Goal: Task Accomplishment & Management: Manage account settings

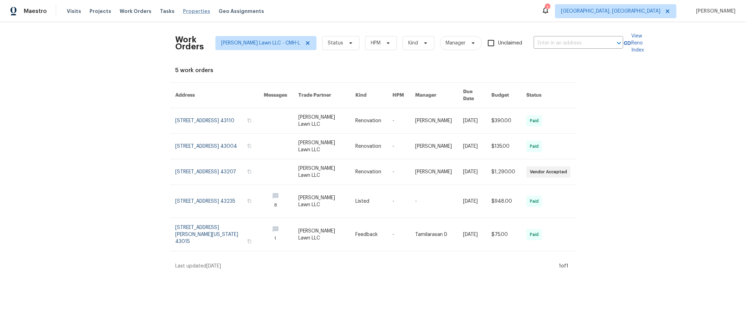
click at [183, 13] on span "Properties" at bounding box center [196, 11] width 27 height 7
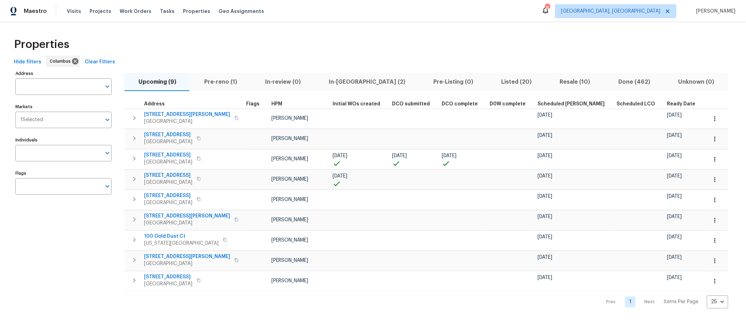
click at [229, 80] on span "Pre-reno (1)" at bounding box center [221, 82] width 52 height 10
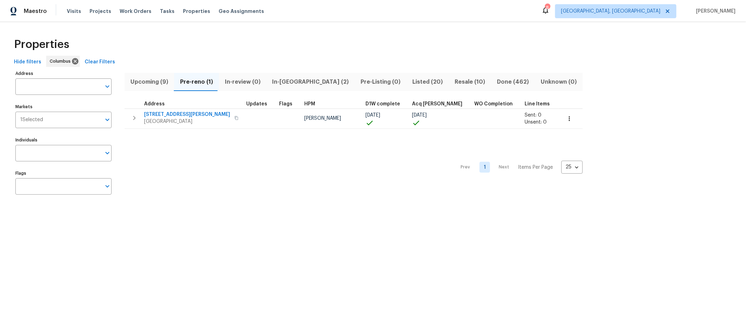
click at [296, 81] on span "In-[GEOGRAPHIC_DATA] (2)" at bounding box center [311, 82] width 80 height 10
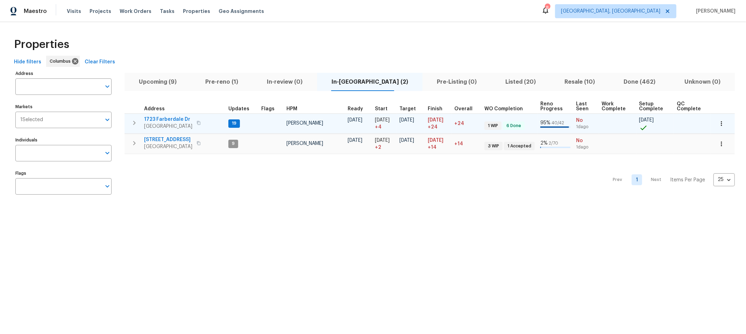
click at [138, 120] on icon "button" at bounding box center [134, 123] width 8 height 8
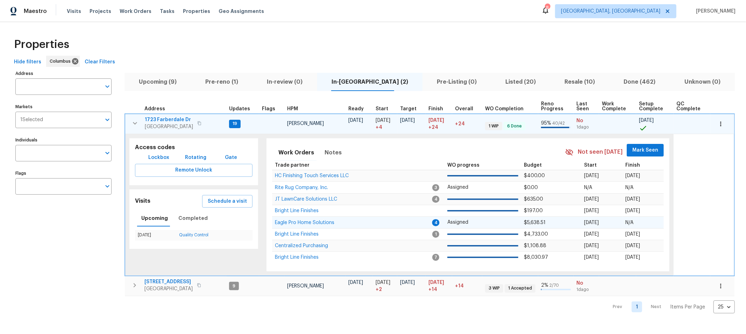
click at [318, 224] on td "Eagle Pro Home Solutions" at bounding box center [352, 223] width 161 height 12
click at [319, 221] on span "Eagle Pro Home Solutions" at bounding box center [304, 222] width 59 height 5
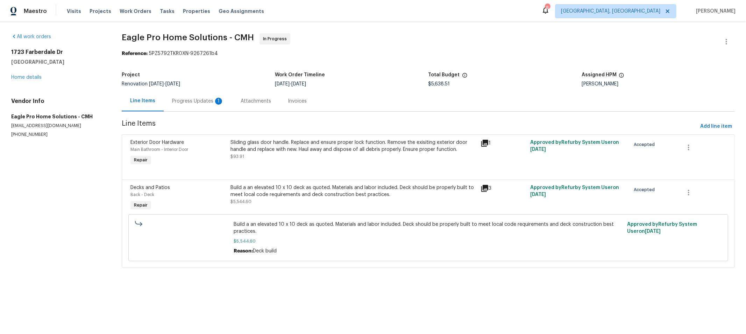
click at [181, 99] on div "Progress Updates 1" at bounding box center [198, 101] width 52 height 7
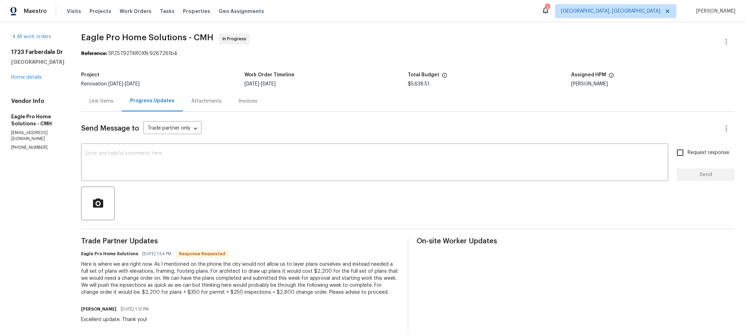
click at [122, 107] on div "Line Items" at bounding box center [101, 101] width 41 height 21
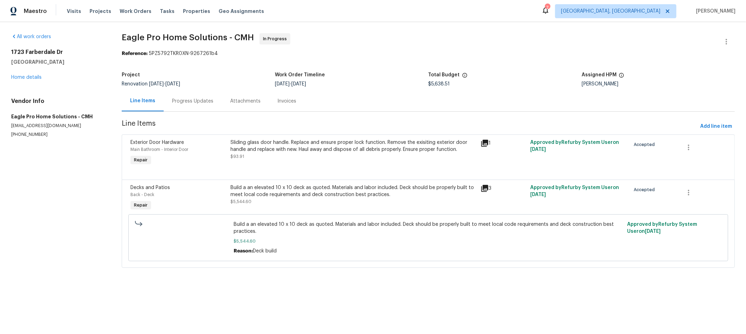
click at [286, 194] on div "Build a an elevated 10 x 10 deck as quoted. Materials and labor included. Deck …" at bounding box center [354, 191] width 246 height 14
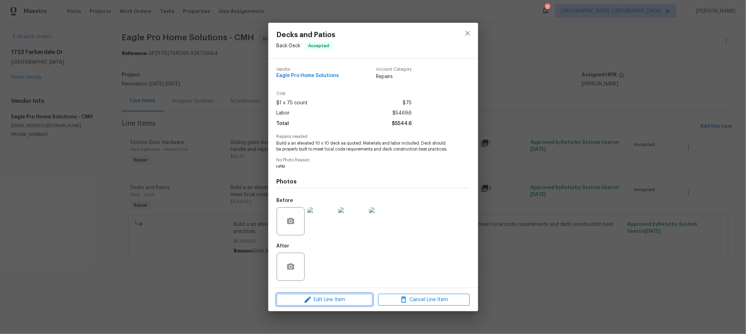
click at [331, 303] on span "Edit Line Item" at bounding box center [325, 299] width 92 height 9
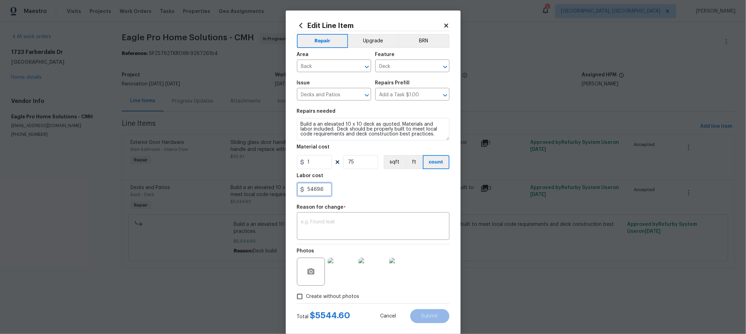
drag, startPoint x: 324, startPoint y: 190, endPoint x: 233, endPoint y: 191, distance: 90.3
click at [233, 191] on div "Edit Line Item Repair Upgrade BRN Area Back ​ Feature Deck ​ Issue Decks and Pa…" at bounding box center [373, 167] width 746 height 334
type input "7669.6"
click at [305, 232] on textarea at bounding box center [373, 226] width 144 height 15
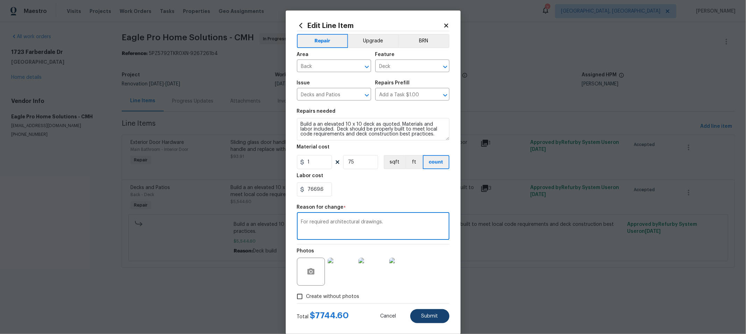
type textarea "For required architectural drawings."
click at [422, 313] on span "Submit" at bounding box center [430, 315] width 17 height 5
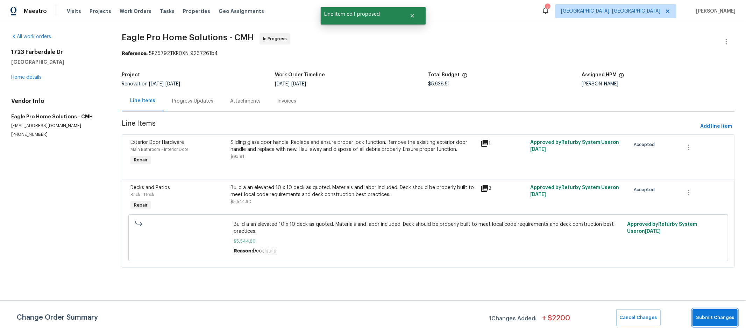
click at [721, 314] on span "Submit Changes" at bounding box center [715, 317] width 38 height 8
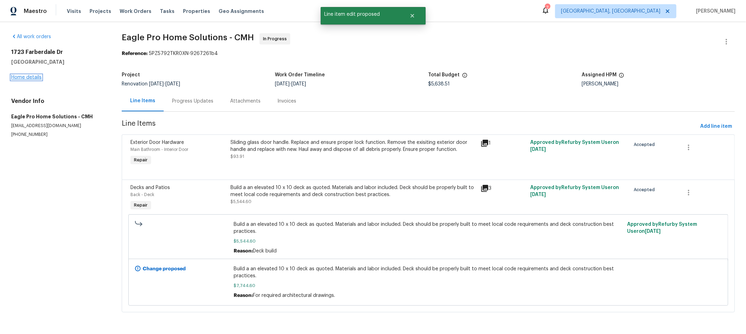
click at [29, 77] on link "Home details" at bounding box center [26, 77] width 30 height 5
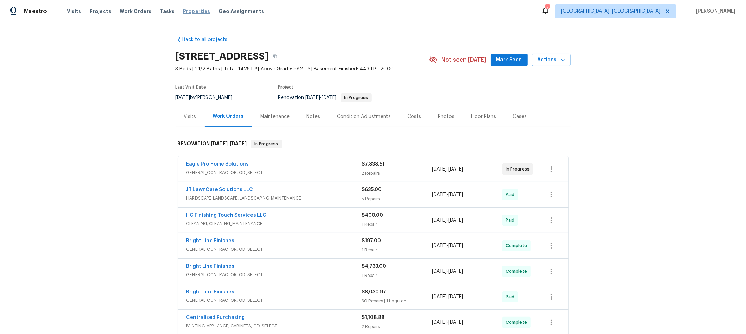
click at [183, 10] on span "Properties" at bounding box center [196, 11] width 27 height 7
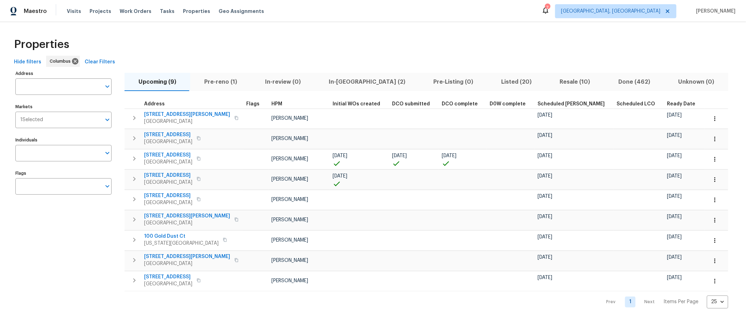
click at [324, 80] on span "In-[GEOGRAPHIC_DATA] (2)" at bounding box center [367, 82] width 96 height 10
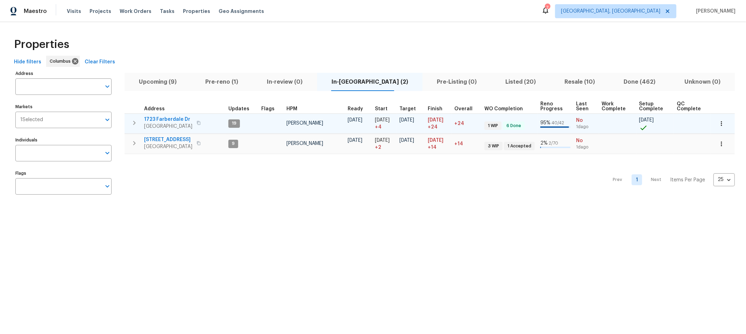
click at [131, 124] on icon "button" at bounding box center [134, 123] width 8 height 8
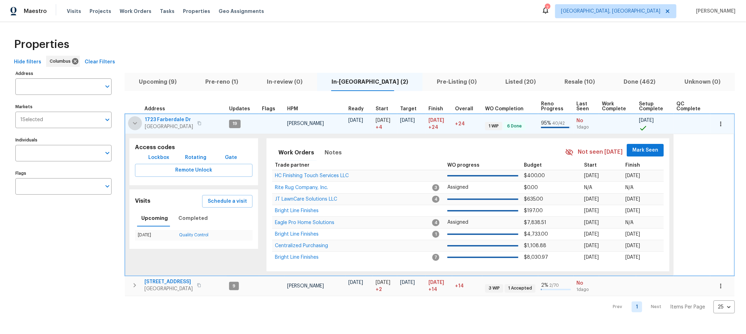
click at [131, 123] on icon "button" at bounding box center [135, 123] width 8 height 8
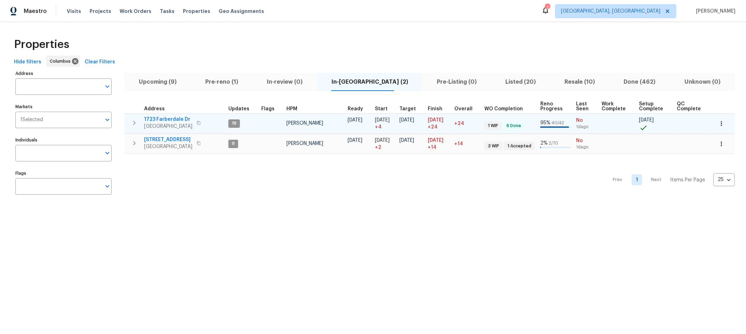
click at [132, 123] on icon "button" at bounding box center [134, 123] width 8 height 8
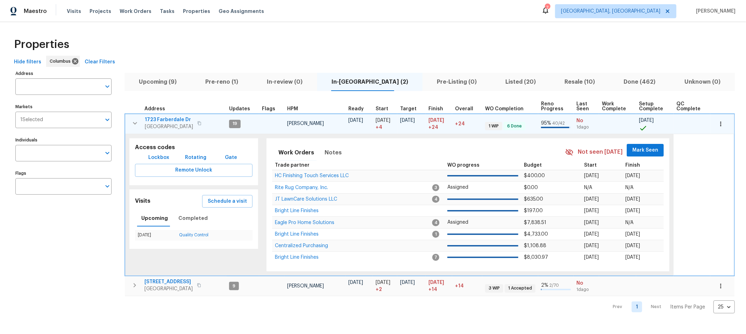
click at [633, 151] on span "Mark Seen" at bounding box center [646, 150] width 26 height 9
click at [136, 119] on icon "button" at bounding box center [135, 123] width 8 height 8
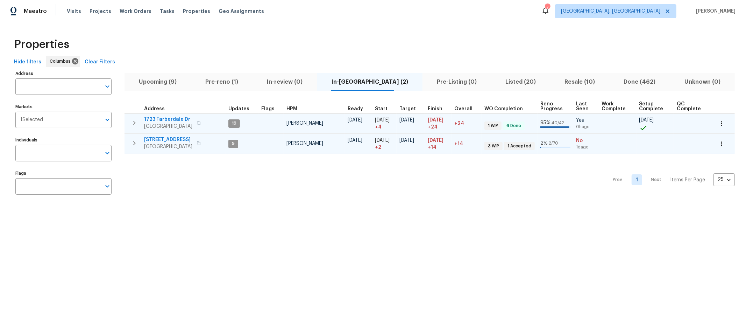
click at [136, 144] on icon "button" at bounding box center [134, 143] width 8 height 8
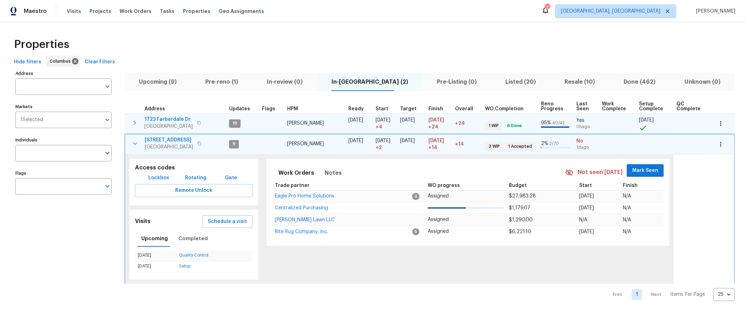
click at [637, 167] on span "Mark Seen" at bounding box center [646, 170] width 26 height 9
click at [134, 142] on icon "button" at bounding box center [135, 143] width 4 height 2
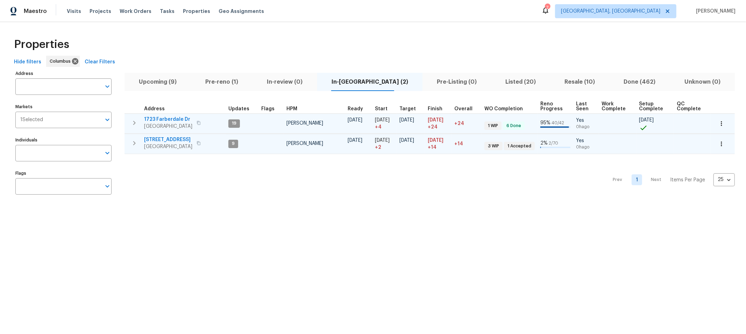
click at [513, 213] on html "Maestro Visits Projects Work Orders Tasks Properties Geo Assignments 7 [GEOGRAP…" at bounding box center [373, 106] width 746 height 213
